Goal: Transaction & Acquisition: Download file/media

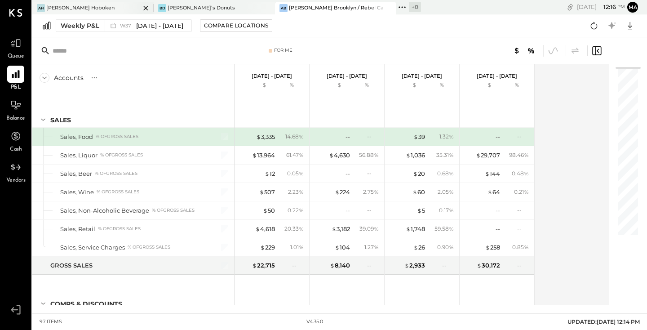
click at [84, 8] on div "[PERSON_NAME] Hoboken" at bounding box center [80, 7] width 68 height 7
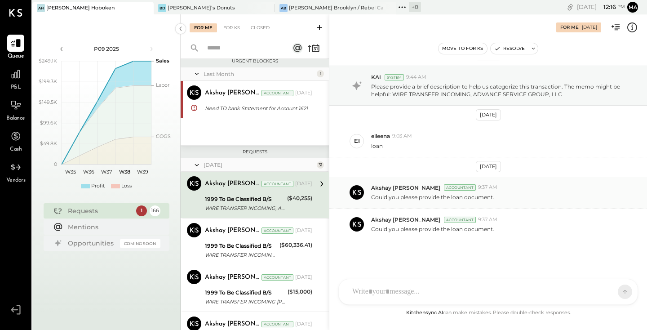
scroll to position [14, 0]
click at [405, 271] on div at bounding box center [488, 253] width 281 height 36
click at [614, 287] on button at bounding box center [607, 290] width 33 height 13
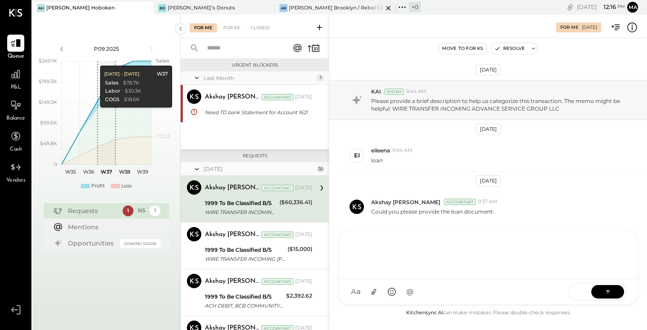
click at [319, 6] on div "[PERSON_NAME] Brooklyn / Rebel Cafe" at bounding box center [336, 7] width 94 height 7
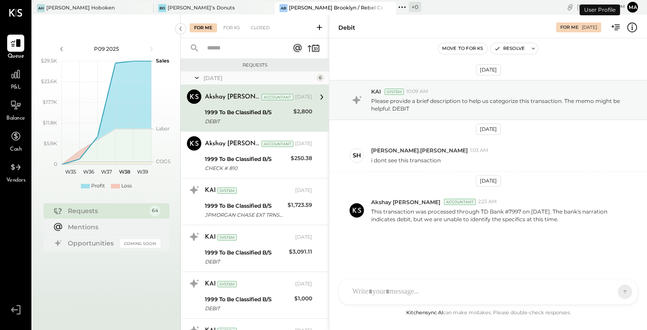
click at [631, 7] on button "ma" at bounding box center [632, 7] width 11 height 11
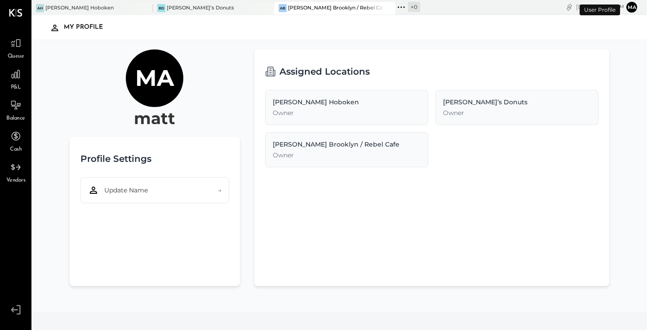
click at [631, 7] on button "ma" at bounding box center [631, 7] width 11 height 11
click at [329, 9] on div "[PERSON_NAME] Brooklyn / Rebel Cafe" at bounding box center [335, 7] width 94 height 7
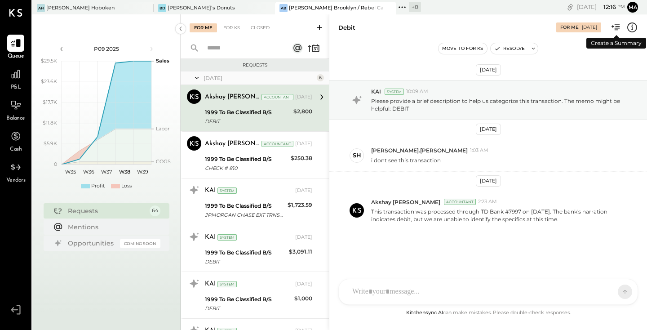
click at [617, 31] on icon at bounding box center [616, 28] width 12 height 12
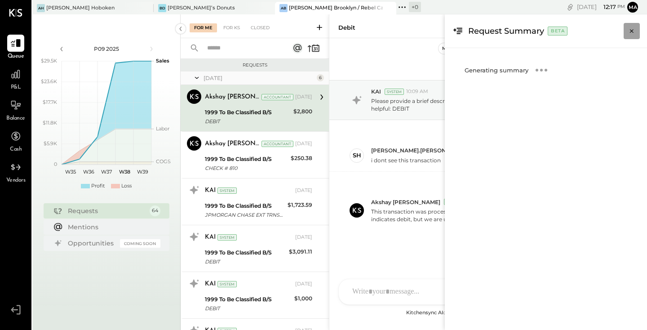
click at [628, 32] on icon "Close panel" at bounding box center [631, 30] width 9 height 9
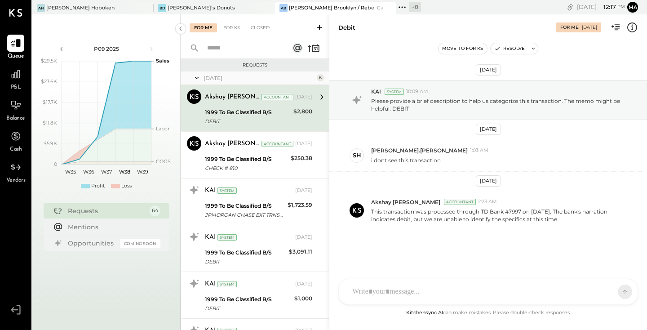
click at [630, 28] on icon at bounding box center [632, 28] width 12 height 12
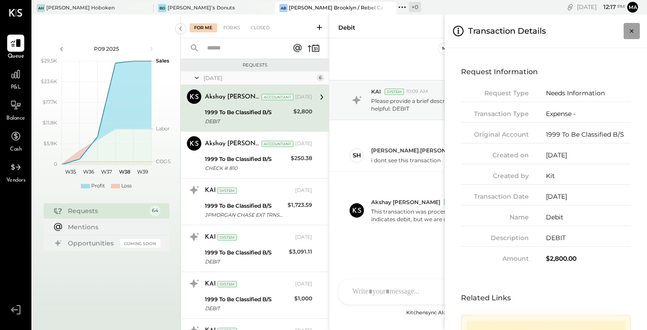
click at [631, 27] on icon "Close panel" at bounding box center [631, 30] width 9 height 9
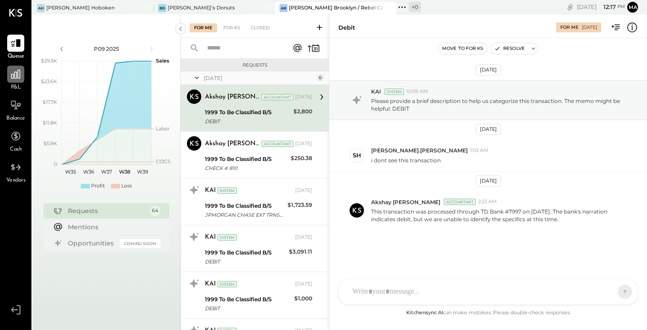
click at [10, 75] on icon at bounding box center [16, 74] width 12 height 12
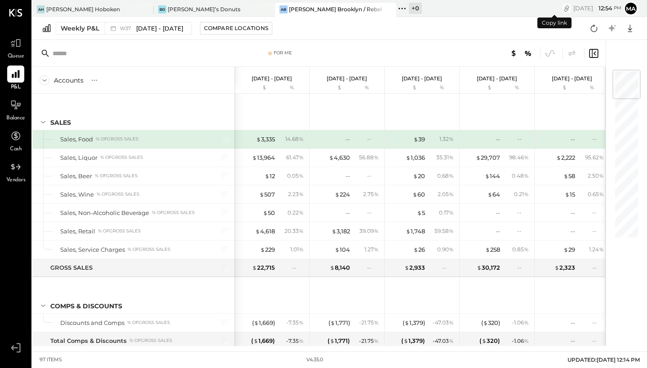
click at [562, 8] on icon "copy link" at bounding box center [566, 8] width 9 height 9
click at [18, 12] on icon at bounding box center [15, 13] width 13 height 8
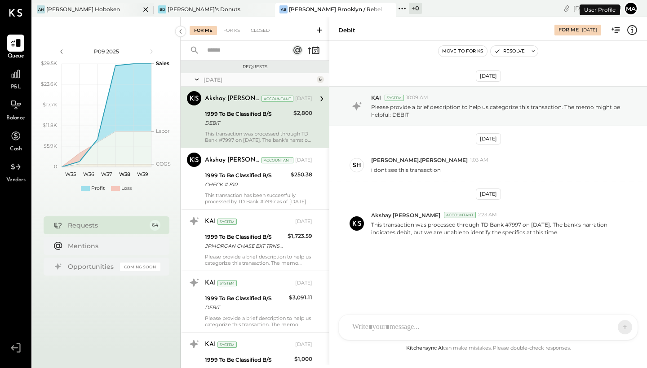
click at [92, 6] on div "[PERSON_NAME] Hoboken" at bounding box center [83, 9] width 74 height 8
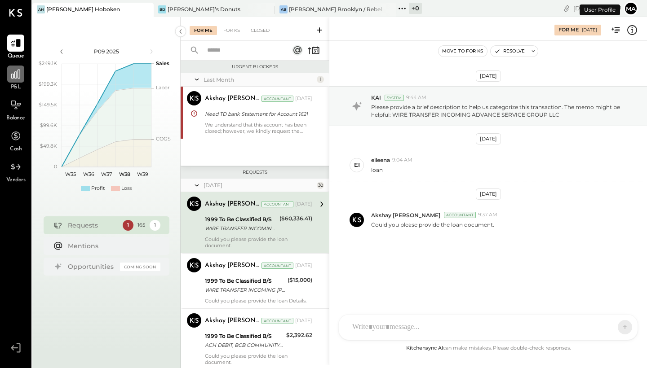
scroll to position [8, 0]
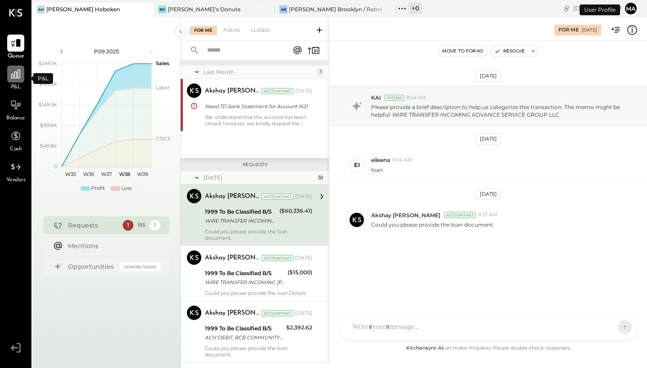
click at [19, 80] on icon at bounding box center [16, 74] width 12 height 12
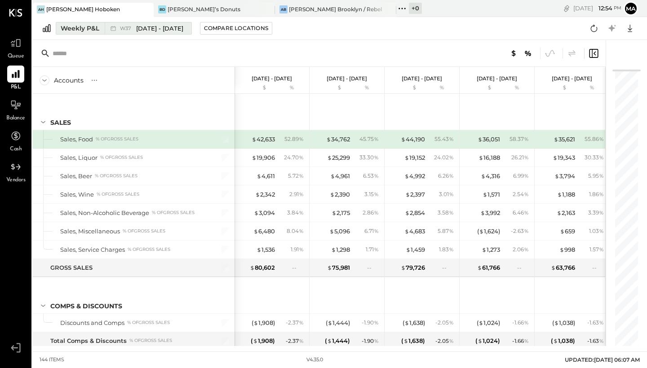
click at [132, 28] on span "W37" at bounding box center [127, 28] width 14 height 5
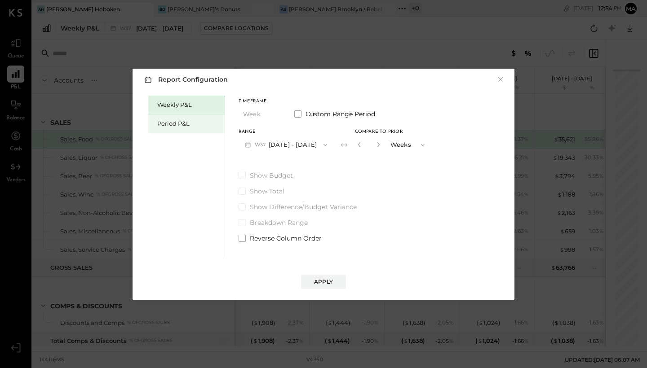
click at [176, 123] on div "Period P&L" at bounding box center [188, 123] width 63 height 9
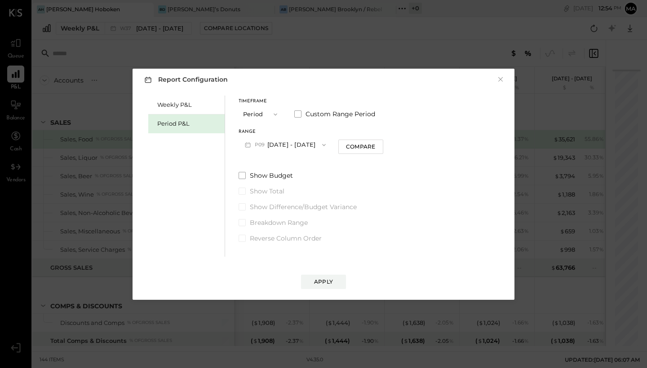
click at [275, 141] on button "P09 Aug 25 - Sep 28, 2025" at bounding box center [284, 145] width 93 height 17
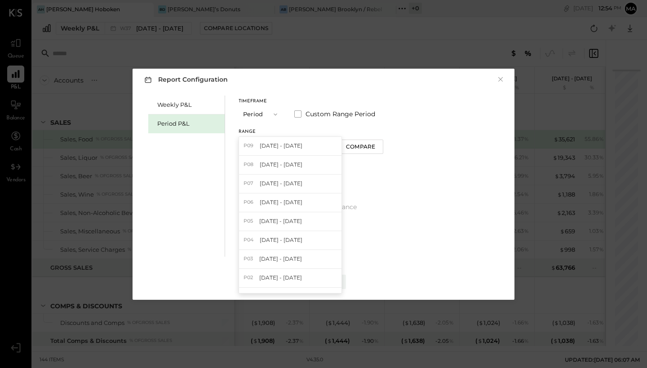
click at [269, 129] on div "Timeframe Period Custom Range Period Range P09 Aug 25 - Sep 28, 2025 P09 Aug 25…" at bounding box center [310, 126] width 145 height 54
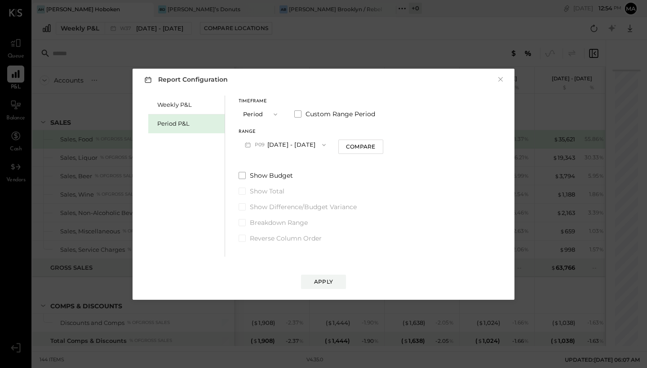
click at [327, 145] on icon "button" at bounding box center [323, 144] width 7 height 7
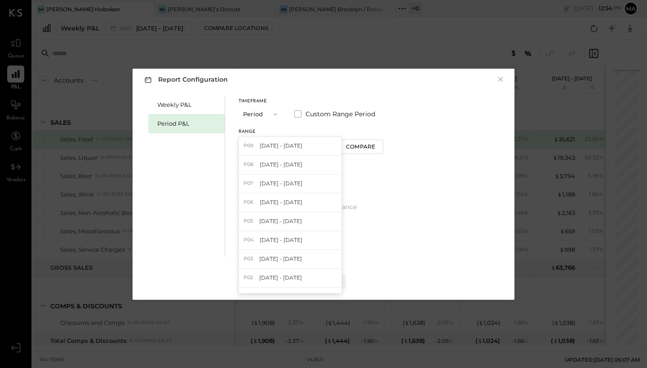
click at [260, 122] on button "Period" at bounding box center [260, 114] width 45 height 17
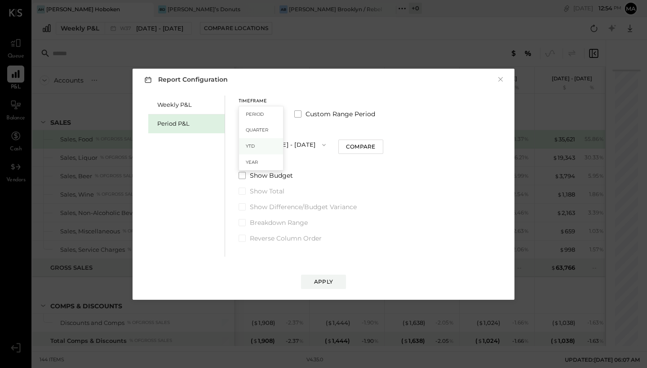
click at [256, 149] on div "YTD" at bounding box center [261, 146] width 44 height 16
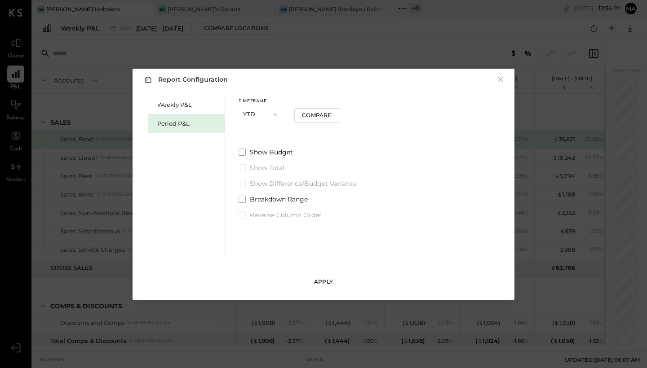
click at [320, 281] on div "Apply" at bounding box center [323, 282] width 19 height 8
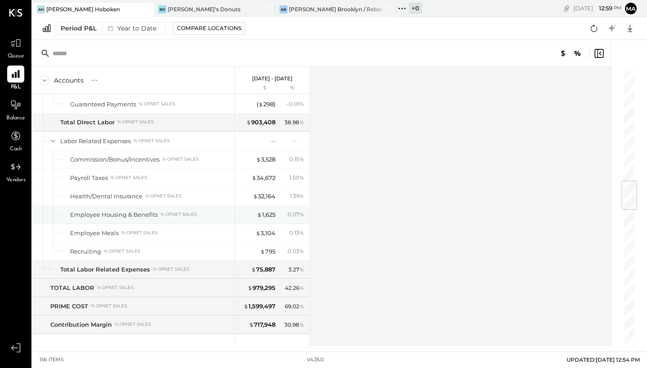
scroll to position [965, 0]
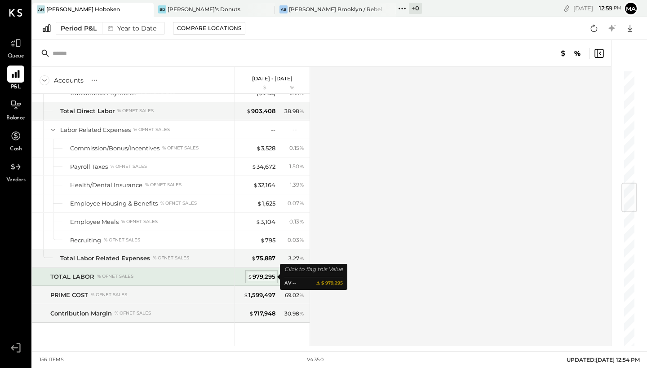
click at [260, 276] on div "$ 979,295" at bounding box center [261, 277] width 28 height 9
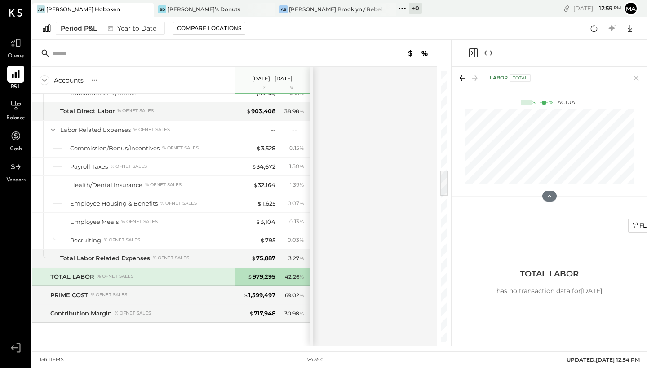
click at [498, 77] on div "LABOR Total" at bounding box center [509, 78] width 41 height 7
click at [520, 78] on div "Total" at bounding box center [519, 78] width 21 height 7
click at [634, 79] on icon at bounding box center [636, 78] width 13 height 13
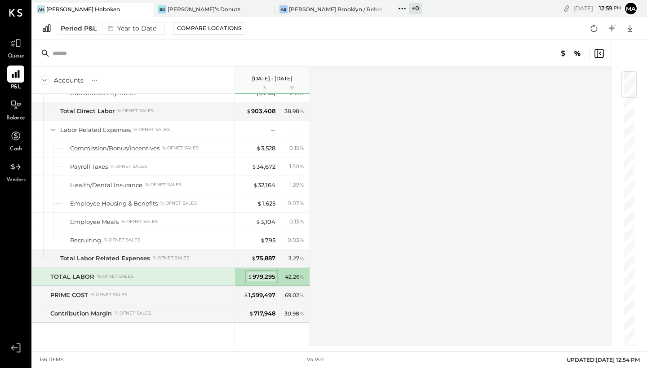
click at [260, 277] on div "$ 979,295" at bounding box center [261, 277] width 28 height 9
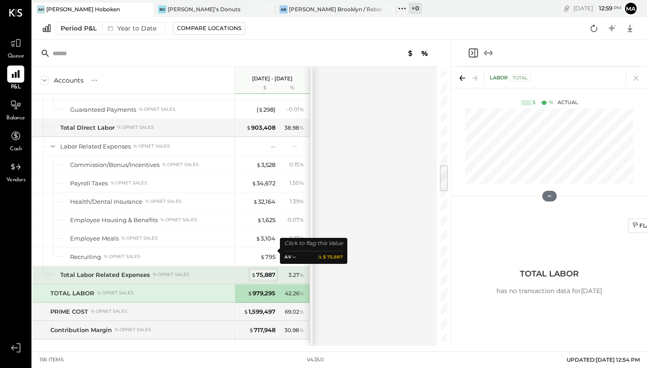
scroll to position [916, 0]
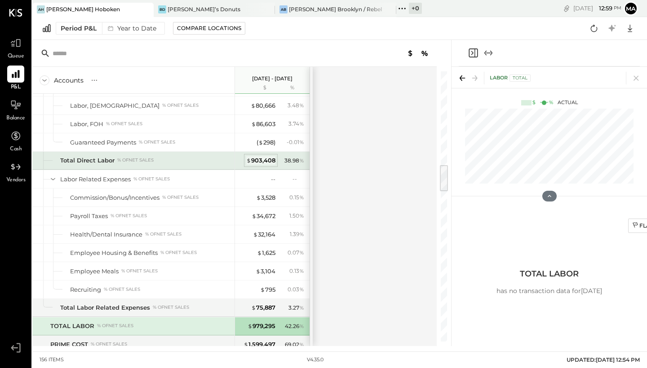
click at [260, 159] on div "$ 903,408" at bounding box center [260, 160] width 29 height 9
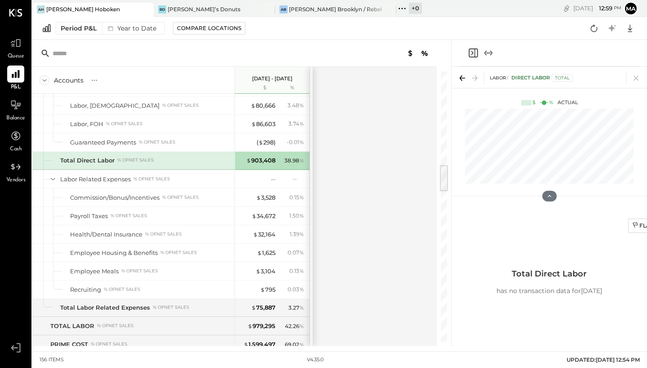
click at [465, 80] on icon at bounding box center [462, 78] width 13 height 13
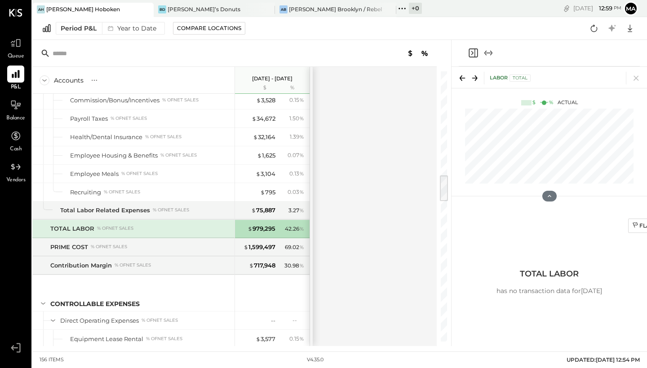
click at [477, 77] on icon at bounding box center [474, 78] width 13 height 13
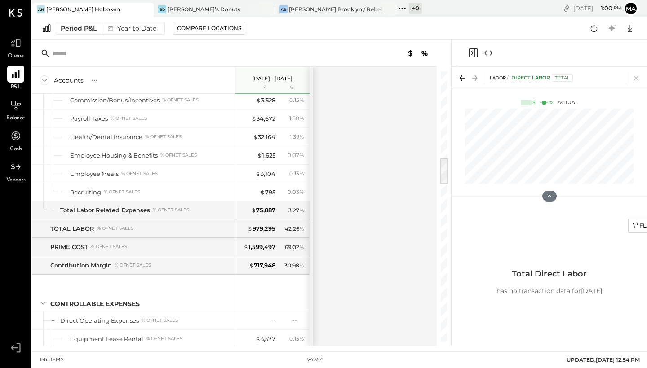
scroll to position [847, 0]
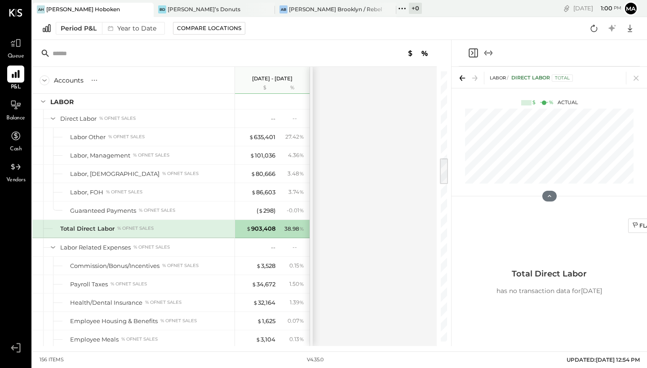
click at [560, 76] on div "Total" at bounding box center [561, 78] width 21 height 7
click at [260, 137] on div "$ 635,401" at bounding box center [262, 137] width 26 height 9
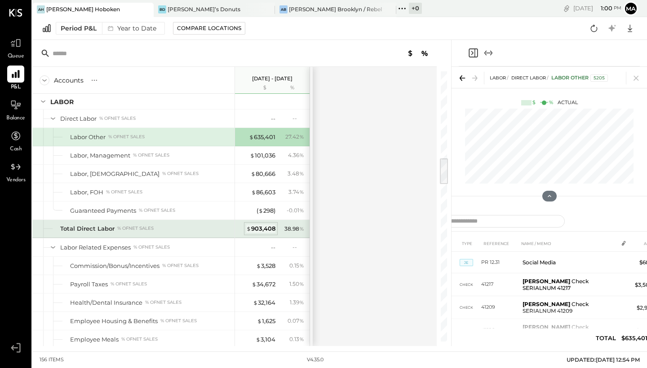
click at [254, 230] on div "$ 903,408" at bounding box center [260, 229] width 29 height 9
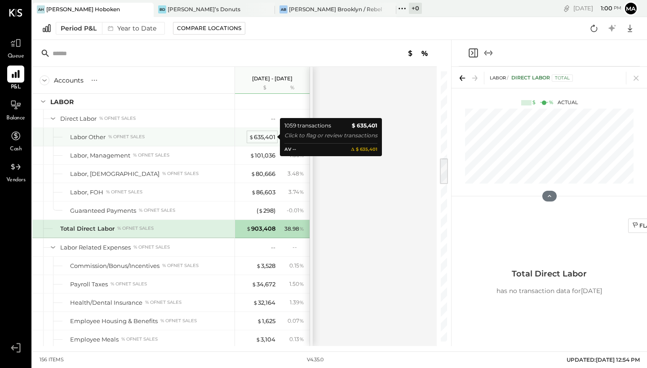
click at [259, 136] on div "$ 635,401" at bounding box center [262, 137] width 26 height 9
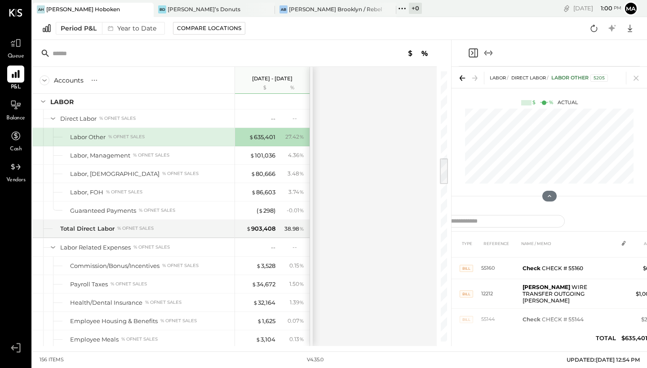
scroll to position [2836, 0]
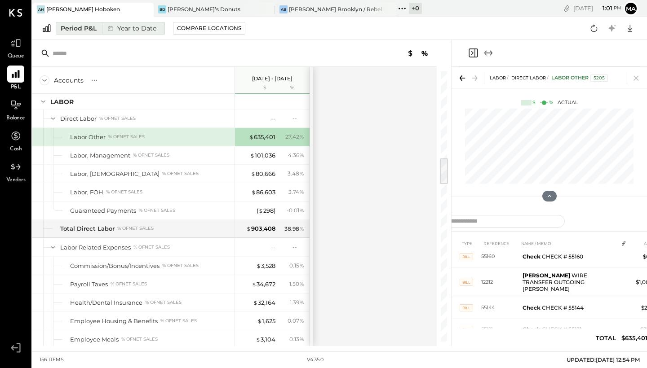
click at [85, 31] on div "Period P&L" at bounding box center [79, 28] width 36 height 9
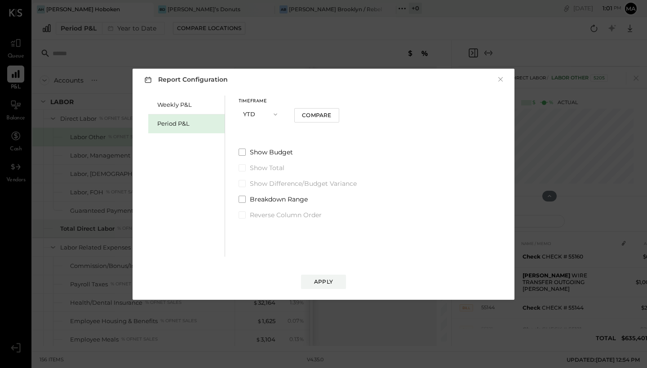
click at [279, 115] on button "YTD" at bounding box center [260, 114] width 45 height 17
click at [314, 132] on div "Timeframe YTD Period Quarter YTD Year Compare Show Budget Show Total Show Diffe…" at bounding box center [297, 158] width 118 height 124
click at [316, 120] on button "Compare" at bounding box center [316, 115] width 45 height 14
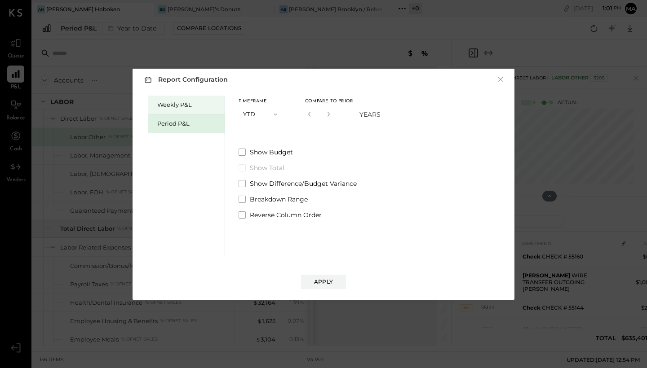
click at [162, 106] on div "Weekly P&L" at bounding box center [188, 105] width 63 height 9
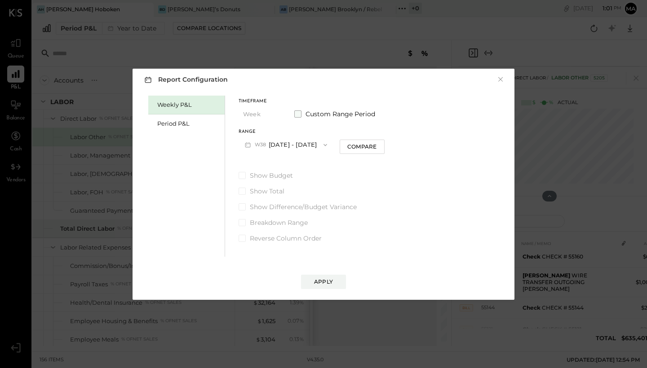
click at [296, 115] on span at bounding box center [297, 113] width 7 height 7
click at [287, 146] on icon "button" at bounding box center [283, 144] width 7 height 7
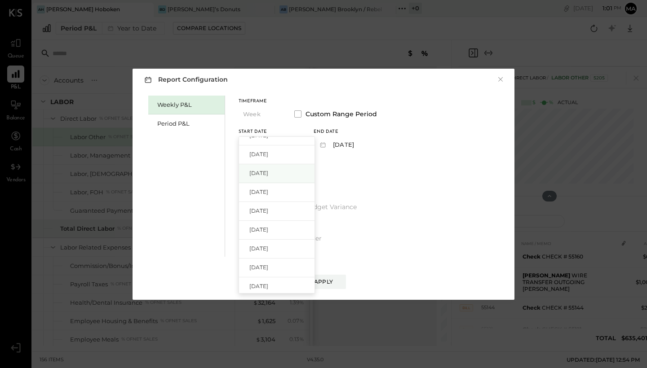
click at [268, 169] on span "Jan 6, 2025" at bounding box center [258, 173] width 19 height 8
click at [287, 145] on icon "button" at bounding box center [283, 144] width 7 height 7
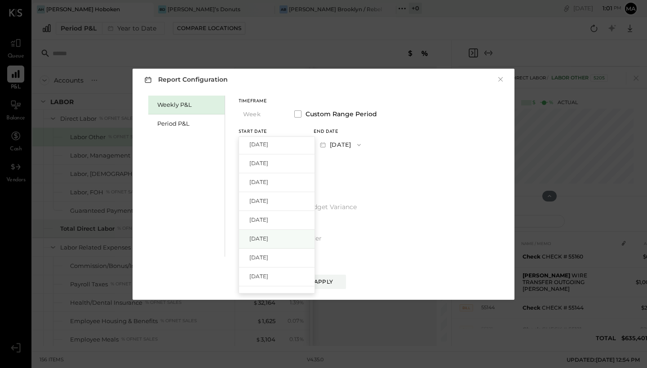
scroll to position [669, 0]
click at [393, 152] on div "Weekly P&L Period P&L Timeframe Week Custom Range Period Start Date 2025-01-06 …" at bounding box center [323, 174] width 364 height 163
click at [362, 145] on icon "button" at bounding box center [358, 144] width 7 height 7
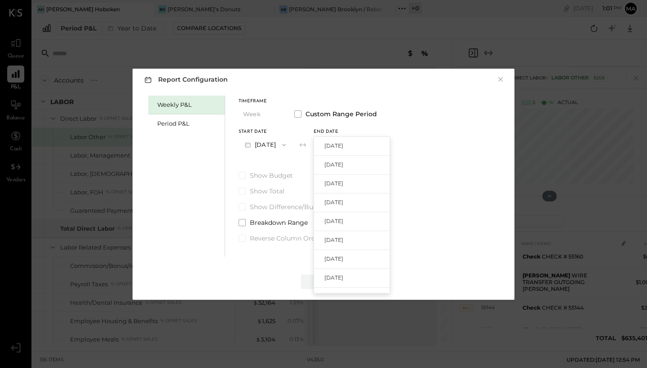
click at [381, 145] on div "Sep 21, 2025" at bounding box center [351, 146] width 75 height 19
click at [326, 277] on button "Apply" at bounding box center [323, 282] width 45 height 14
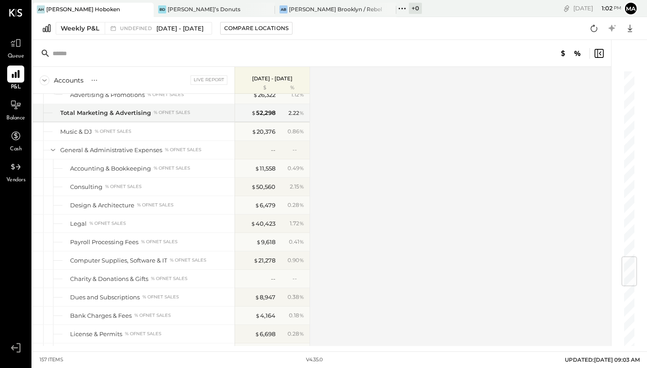
scroll to position [1586, 0]
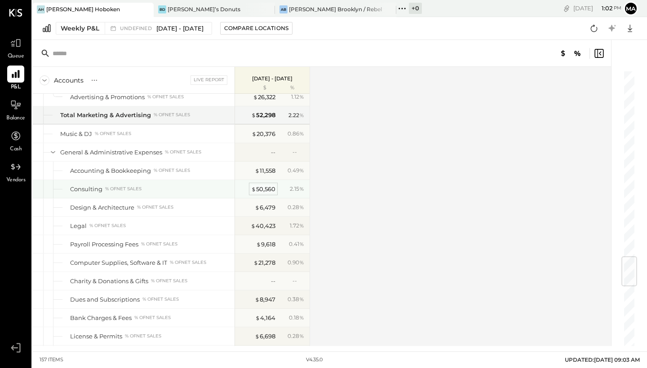
click at [266, 190] on div "$ 50,560" at bounding box center [263, 189] width 24 height 9
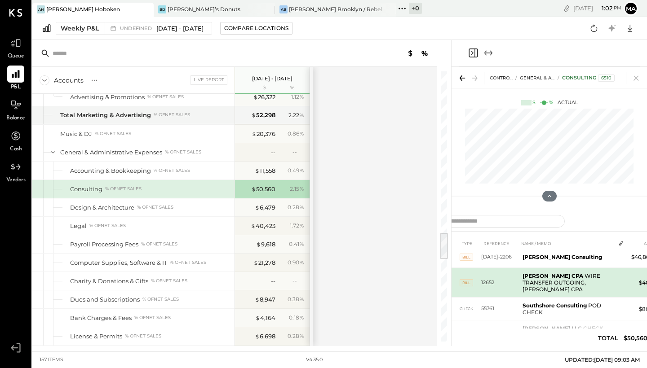
scroll to position [6, 0]
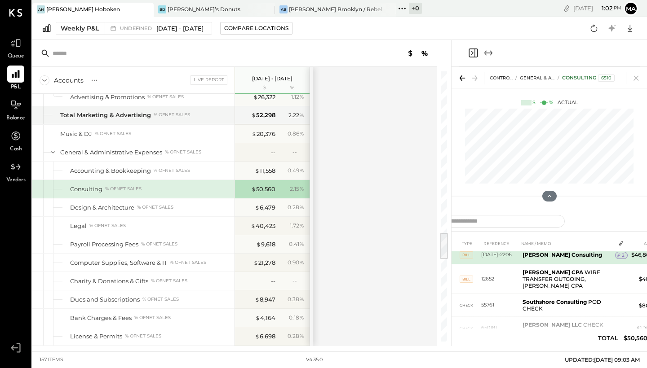
click at [530, 254] on b "Cinthya Campos Consulting" at bounding box center [561, 254] width 79 height 7
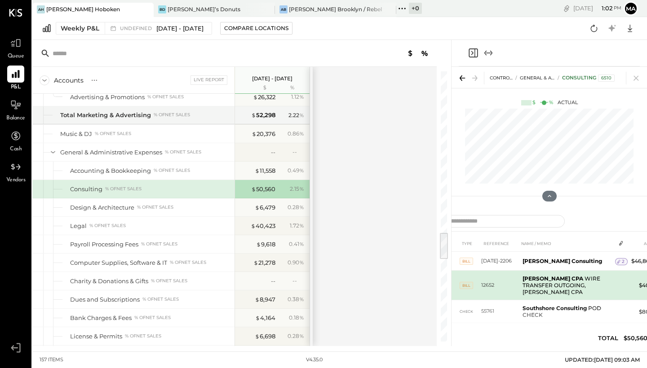
scroll to position [0, 0]
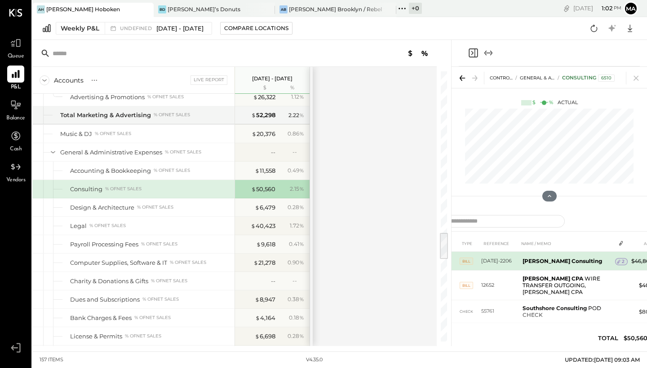
click at [535, 261] on b "Cinthya Campos Consulting" at bounding box center [561, 261] width 79 height 7
click at [617, 262] on icon at bounding box center [618, 262] width 3 height 4
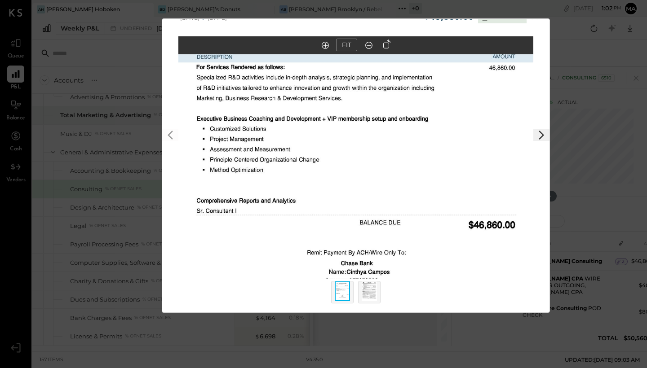
scroll to position [21, 0]
click at [367, 292] on img at bounding box center [368, 292] width 15 height 20
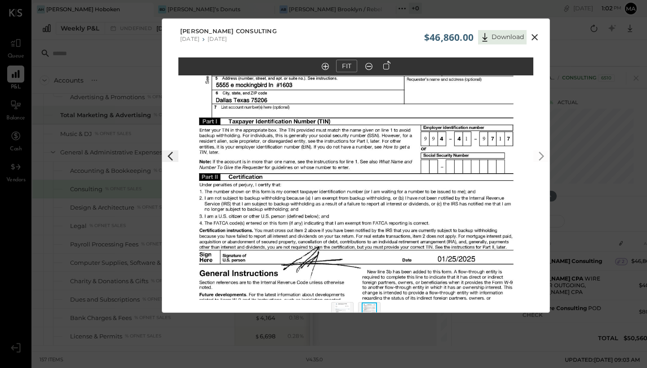
scroll to position [0, 0]
click at [344, 308] on img at bounding box center [342, 313] width 15 height 20
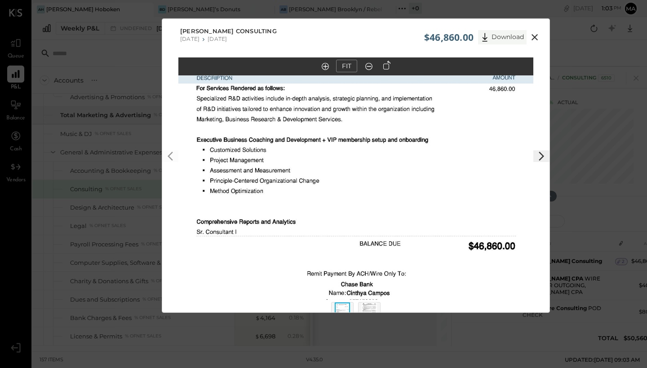
click at [501, 39] on button "Download" at bounding box center [502, 37] width 48 height 14
click at [532, 38] on icon at bounding box center [534, 37] width 11 height 11
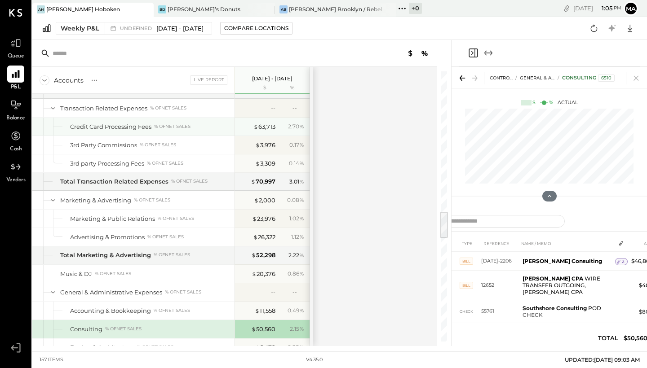
scroll to position [1475, 0]
